Goal: Information Seeking & Learning: Learn about a topic

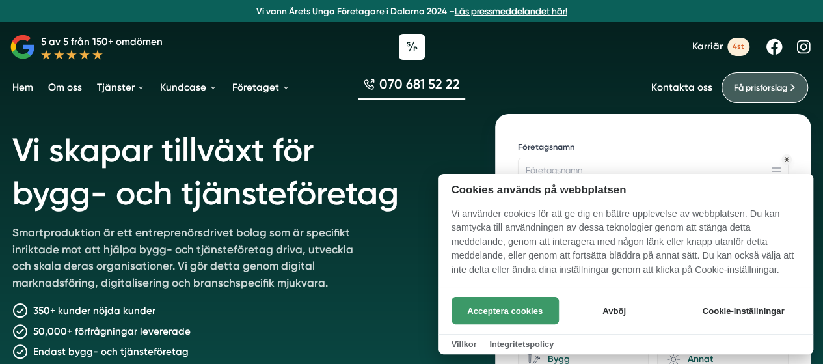
click at [540, 307] on button "Acceptera cookies" at bounding box center [505, 310] width 107 height 27
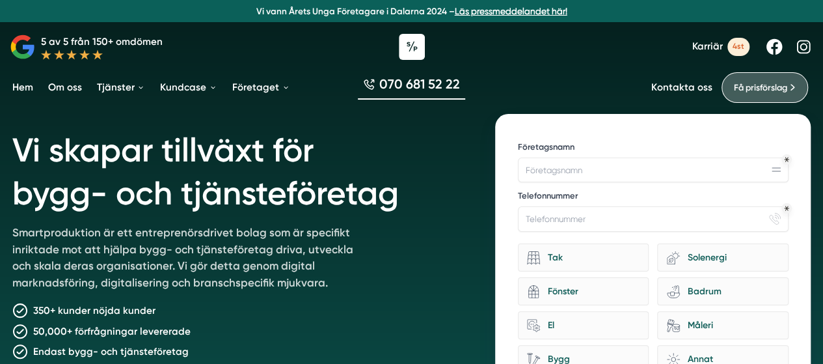
click at [560, 88] on div "070 681 52 22" at bounding box center [411, 87] width 823 height 42
drag, startPoint x: 822, startPoint y: 24, endPoint x: 821, endPoint y: 31, distance: 6.6
click at [821, 31] on nav "Vi vann Årets Unga Företagare i Dalarna 2024 – Läs pressmeddelandet här! 5 av 5…" at bounding box center [411, 54] width 823 height 109
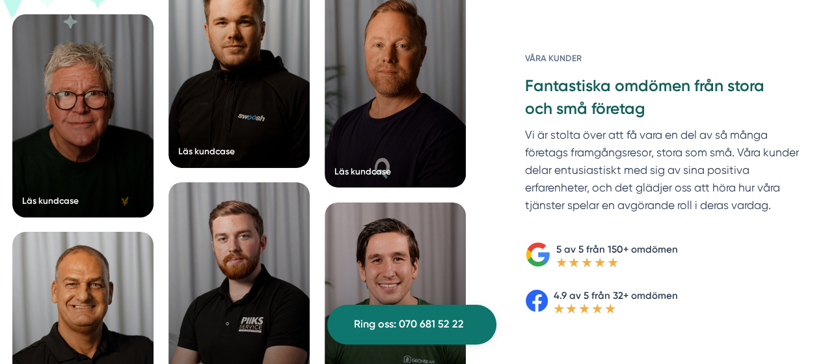
scroll to position [2026, 0]
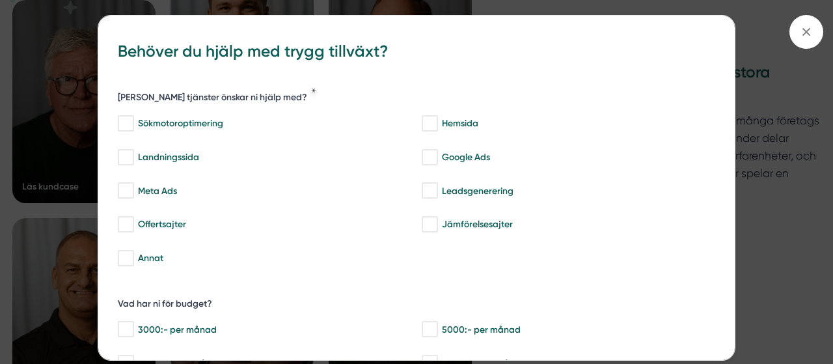
drag, startPoint x: 825, startPoint y: 23, endPoint x: 828, endPoint y: 172, distance: 149.0
click at [822, 172] on html "Vi vann Årets Unga Företagare i Dalarna 2024 – Läs pressmeddelandet här! 5 av 5…" at bounding box center [416, 367] width 833 height 4786
click at [807, 36] on icon at bounding box center [806, 32] width 14 height 14
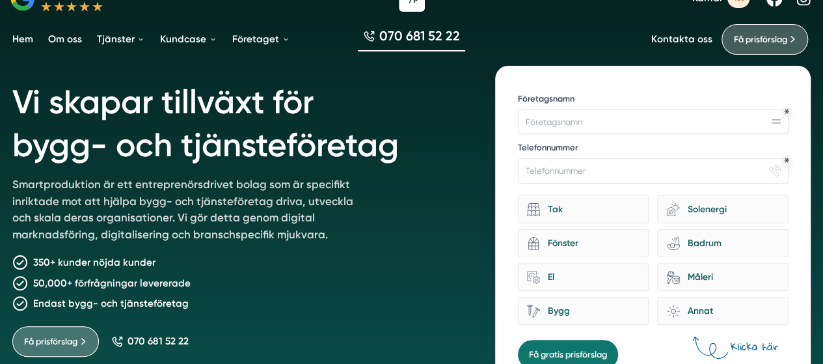
scroll to position [0, 0]
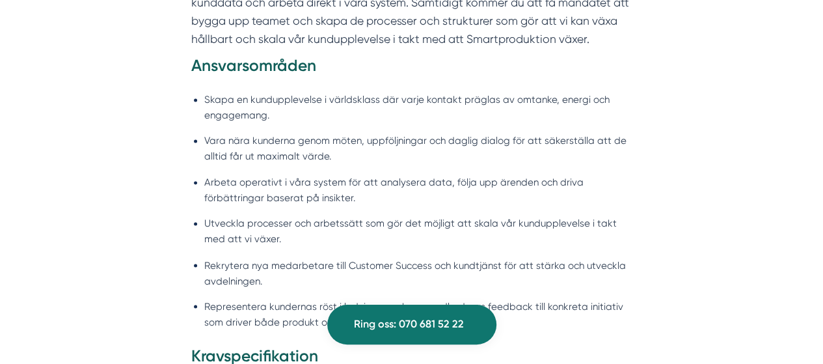
scroll to position [980, 0]
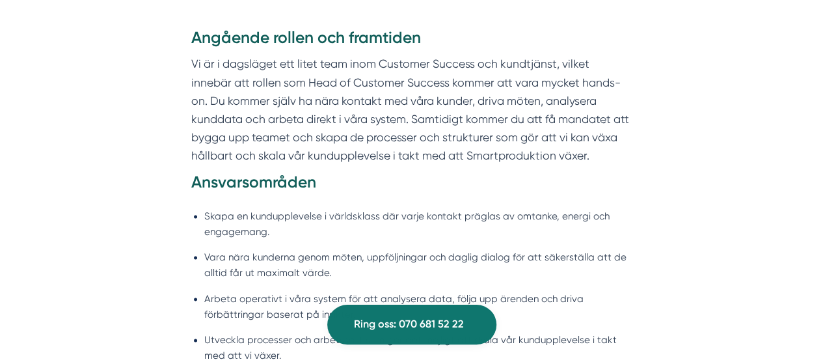
scroll to position [350, 0]
